Goal: Information Seeking & Learning: Learn about a topic

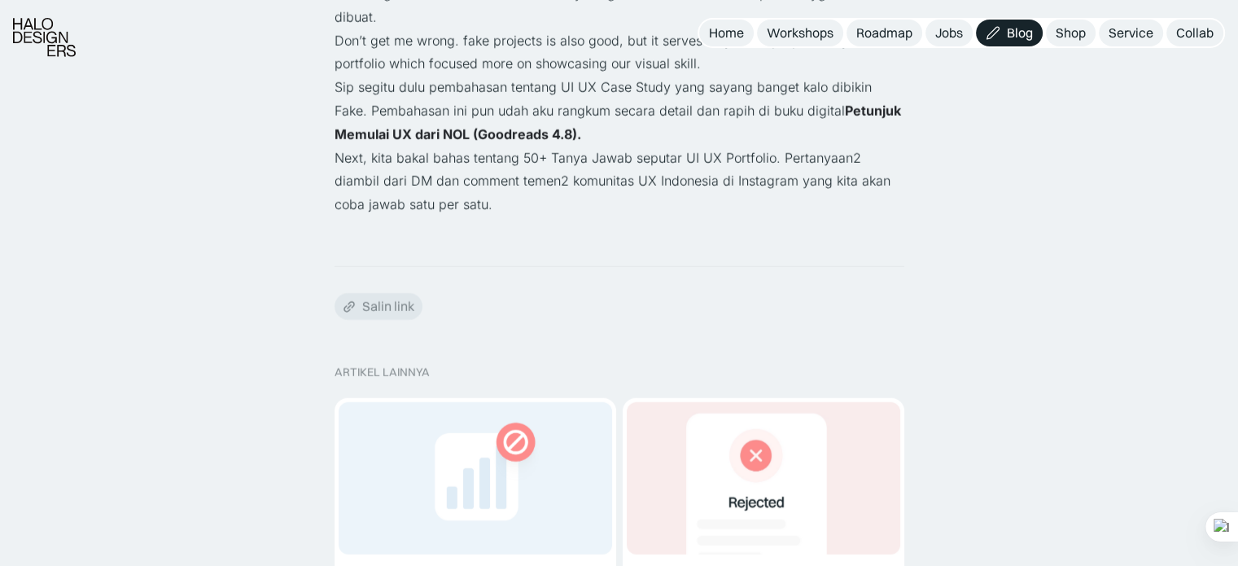
scroll to position [4558, 0]
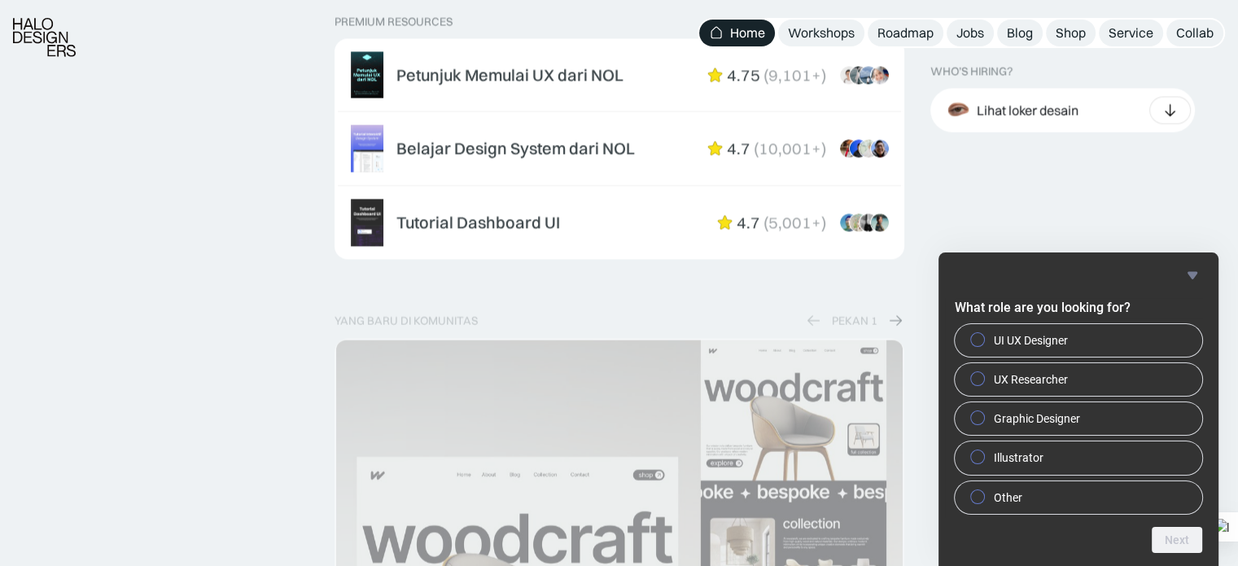
scroll to position [2686, 0]
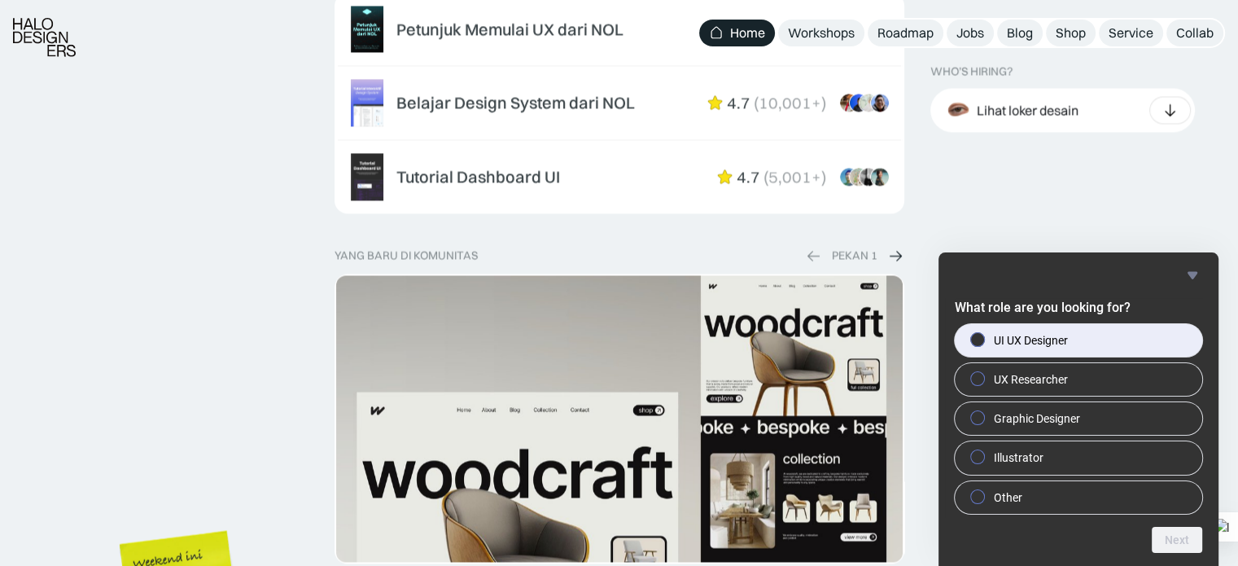
click at [963, 342] on label "UI UX Designer" at bounding box center [1078, 340] width 247 height 33
click at [973, 342] on input "UI UX Designer" at bounding box center [978, 339] width 11 height 11
radio input "true"
click at [850, 260] on div "PEKAN 1" at bounding box center [855, 255] width 46 height 14
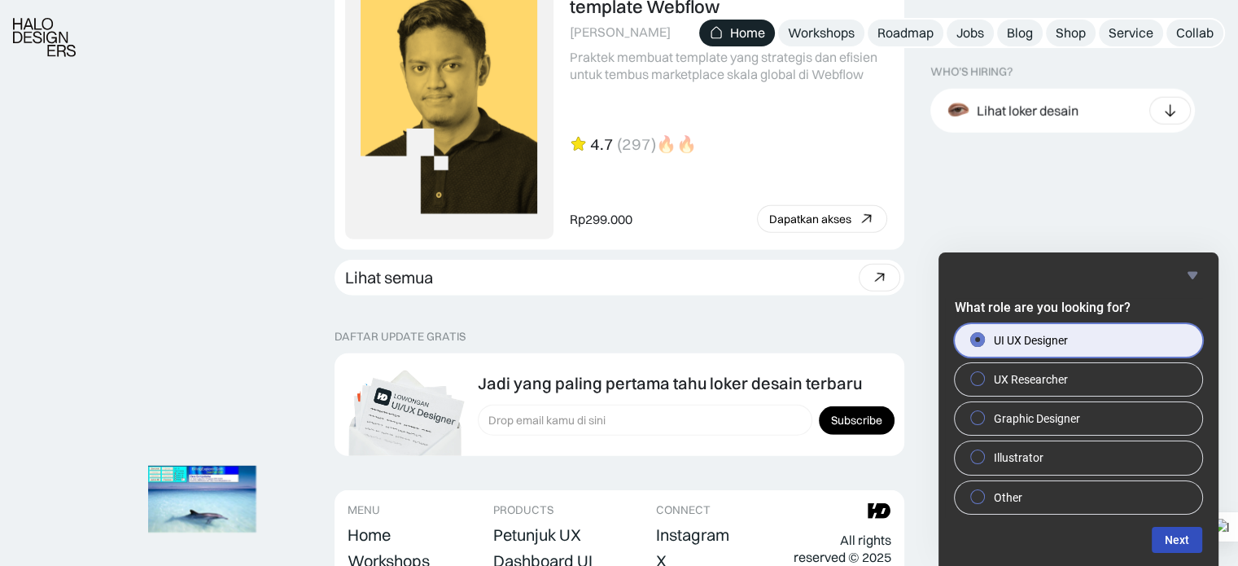
scroll to position [4704, 0]
